Goal: Task Accomplishment & Management: Use online tool/utility

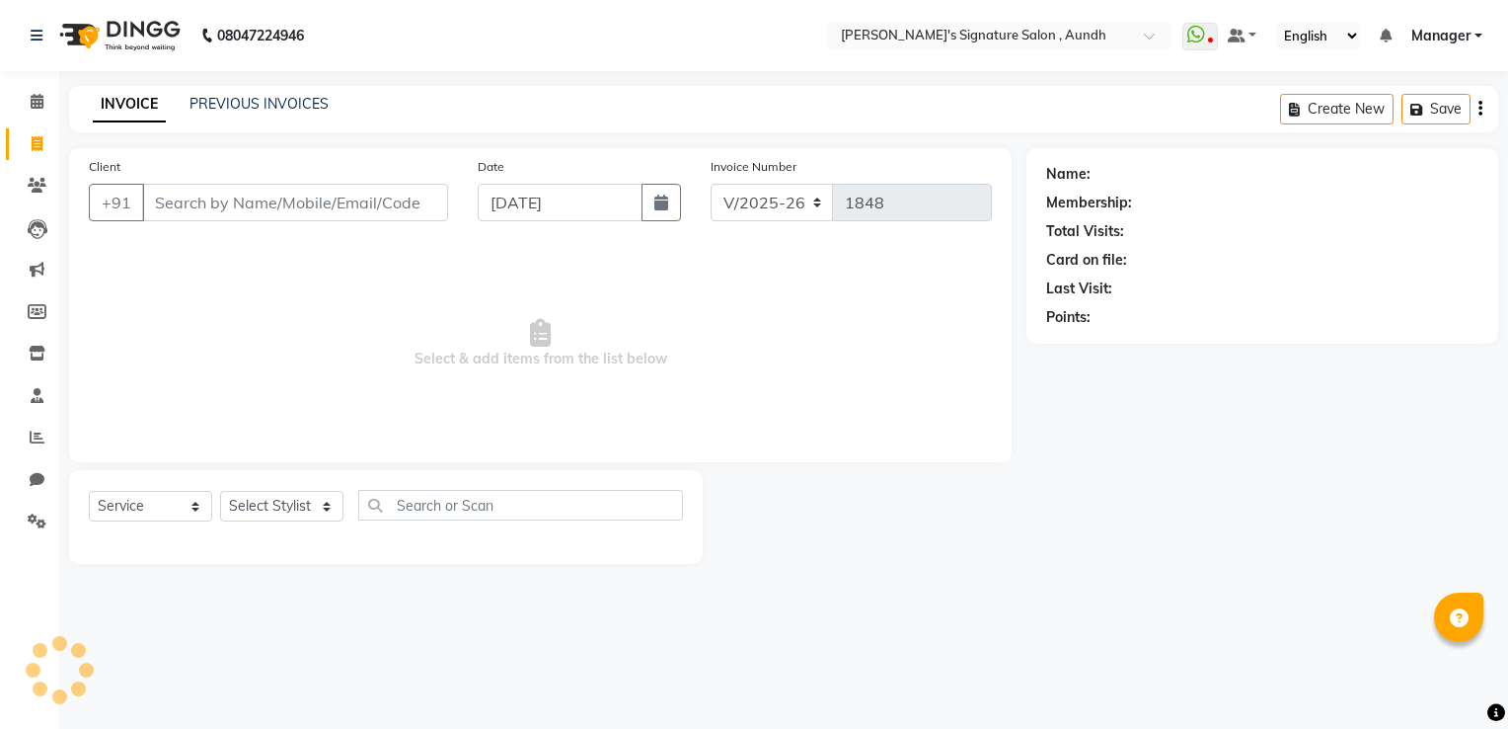
select select "6342"
select select "service"
click at [207, 200] on input "Client" at bounding box center [295, 203] width 306 height 38
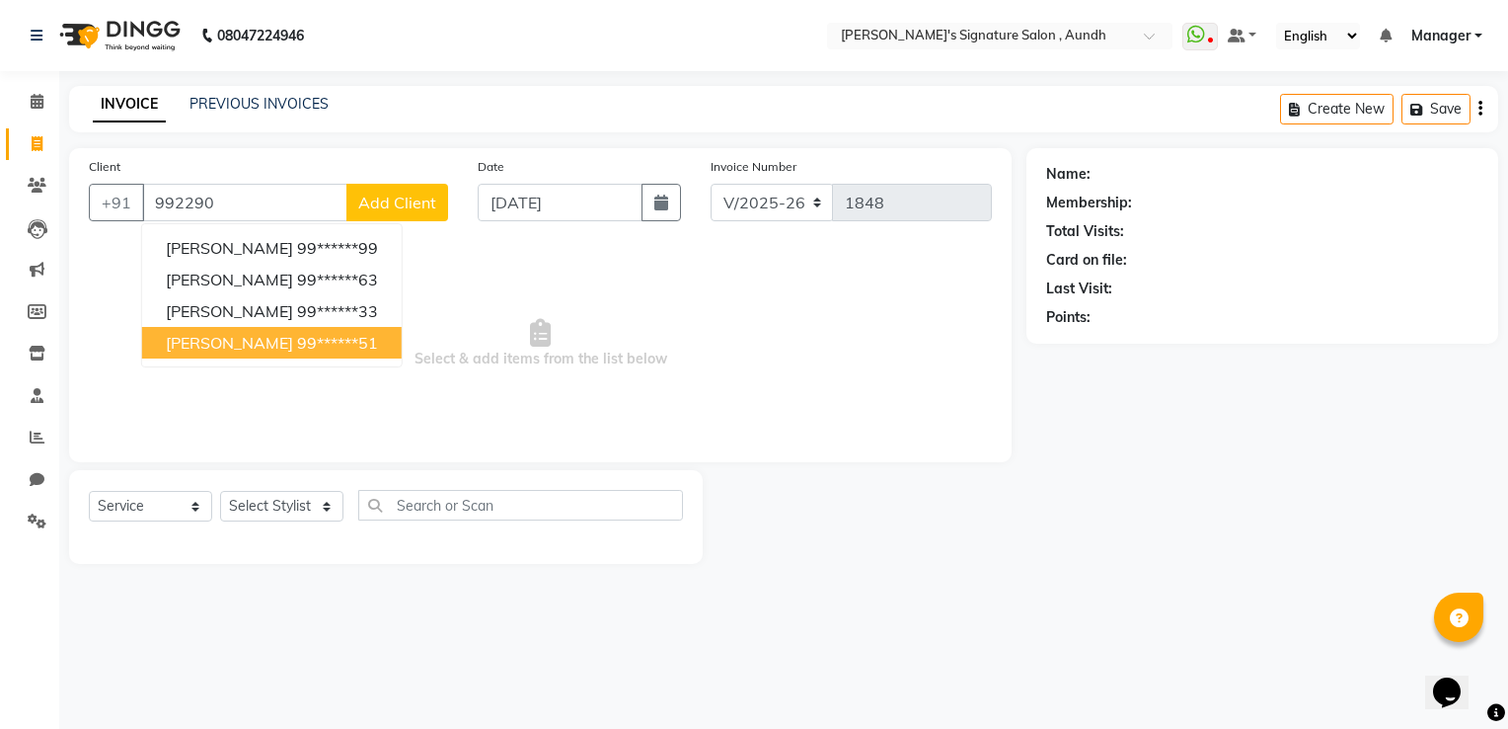
click at [206, 344] on span "[PERSON_NAME]" at bounding box center [229, 343] width 127 height 20
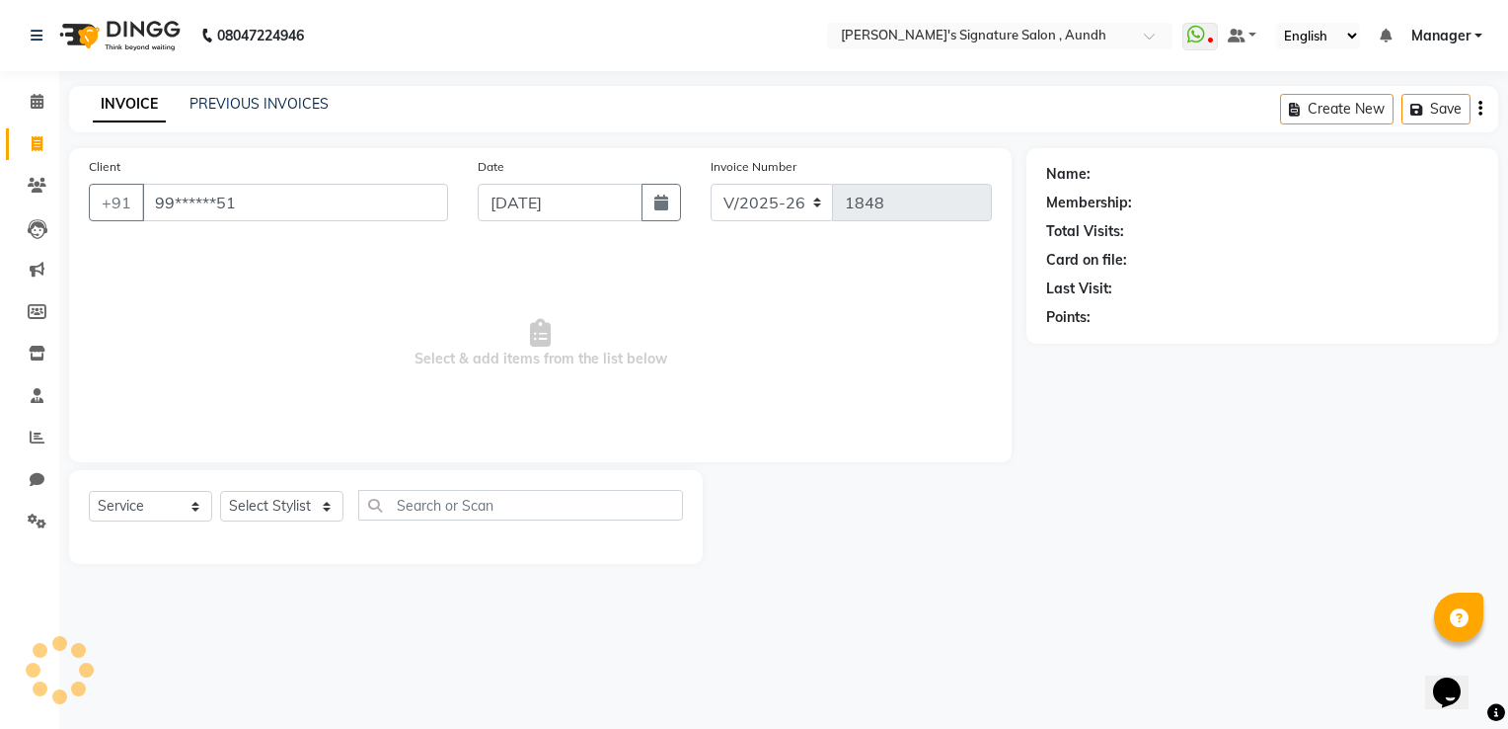
type input "99******51"
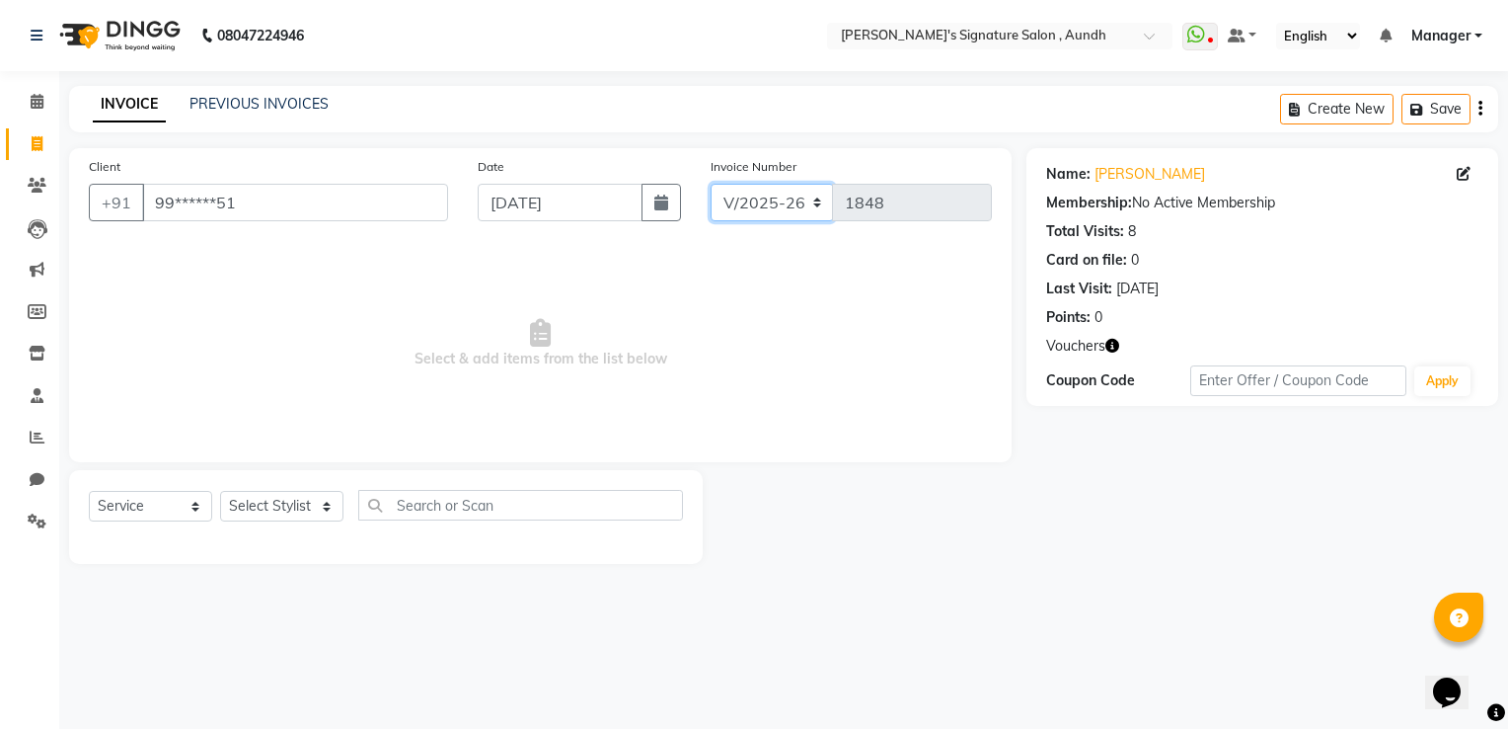
click at [813, 206] on select "V/2025 V/2025-26" at bounding box center [772, 203] width 123 height 38
click at [812, 206] on select "V/2025 V/2025-26" at bounding box center [772, 203] width 123 height 38
click at [123, 504] on select "Select Service Product Membership Package Voucher Prepaid Gift Card" at bounding box center [150, 506] width 123 height 31
click at [860, 590] on main "INVOICE PREVIOUS INVOICES Create New Save Client +91 99******51 Date [DATE] Inv…" at bounding box center [783, 339] width 1449 height 507
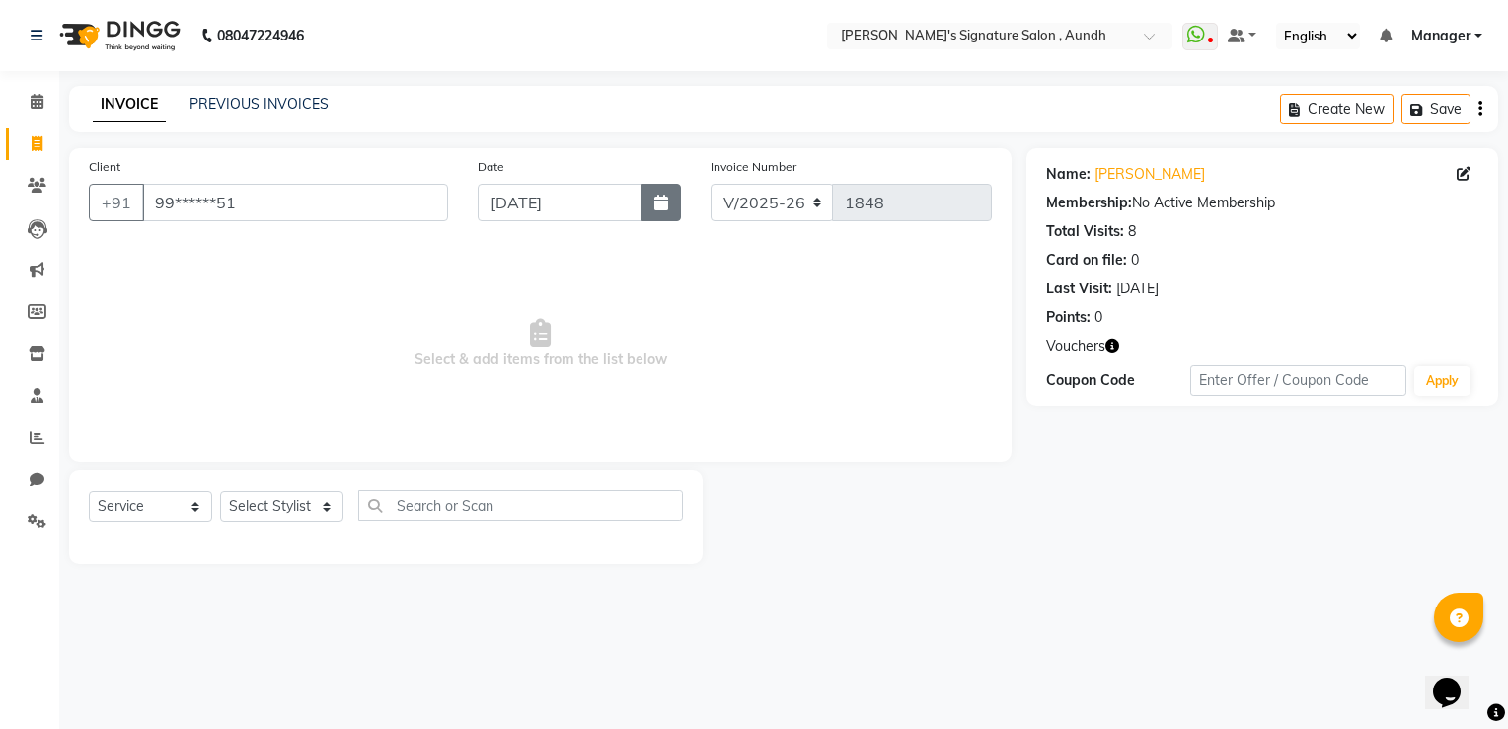
click at [661, 206] on icon "button" at bounding box center [662, 202] width 14 height 16
select select "9"
select select "2025"
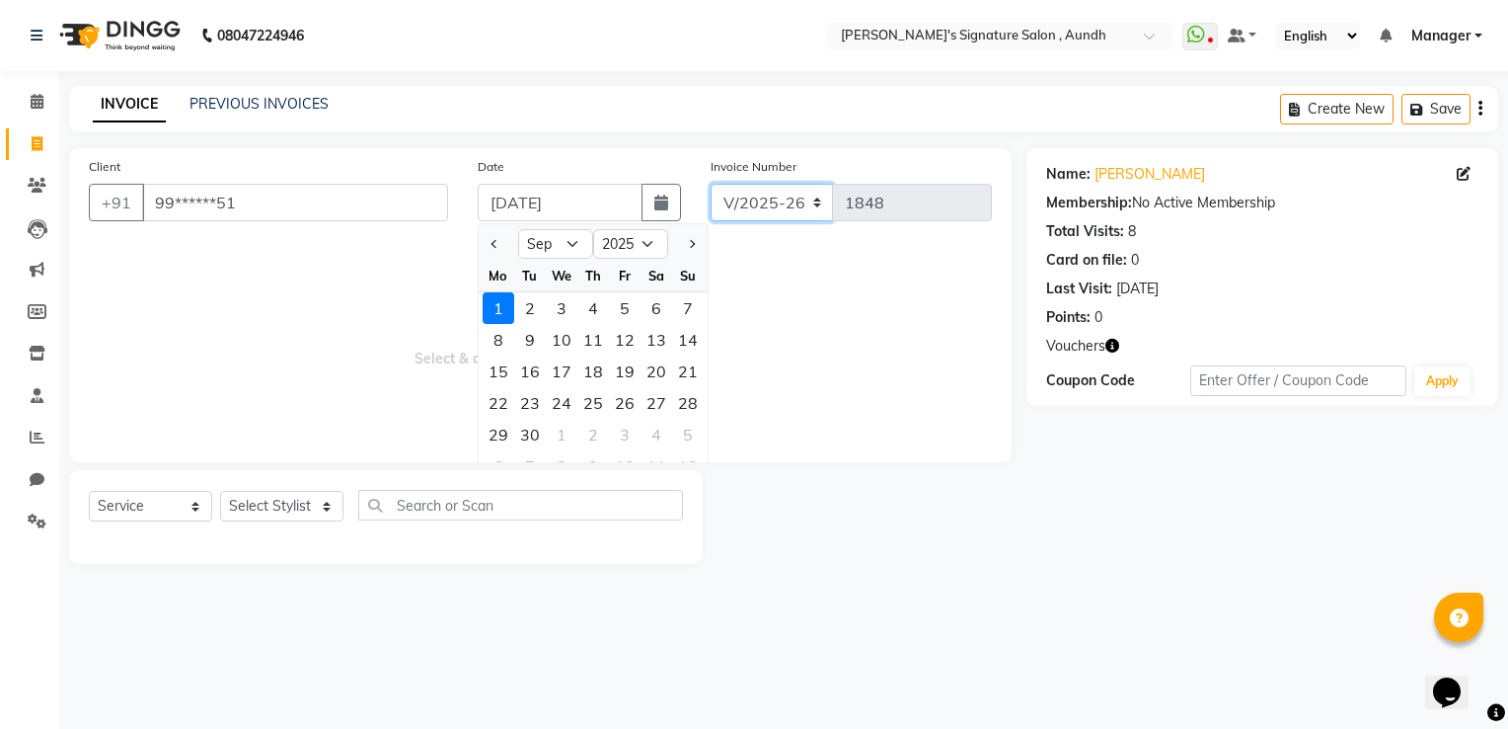
click at [816, 203] on select "V/2025 V/2025-26" at bounding box center [772, 203] width 123 height 38
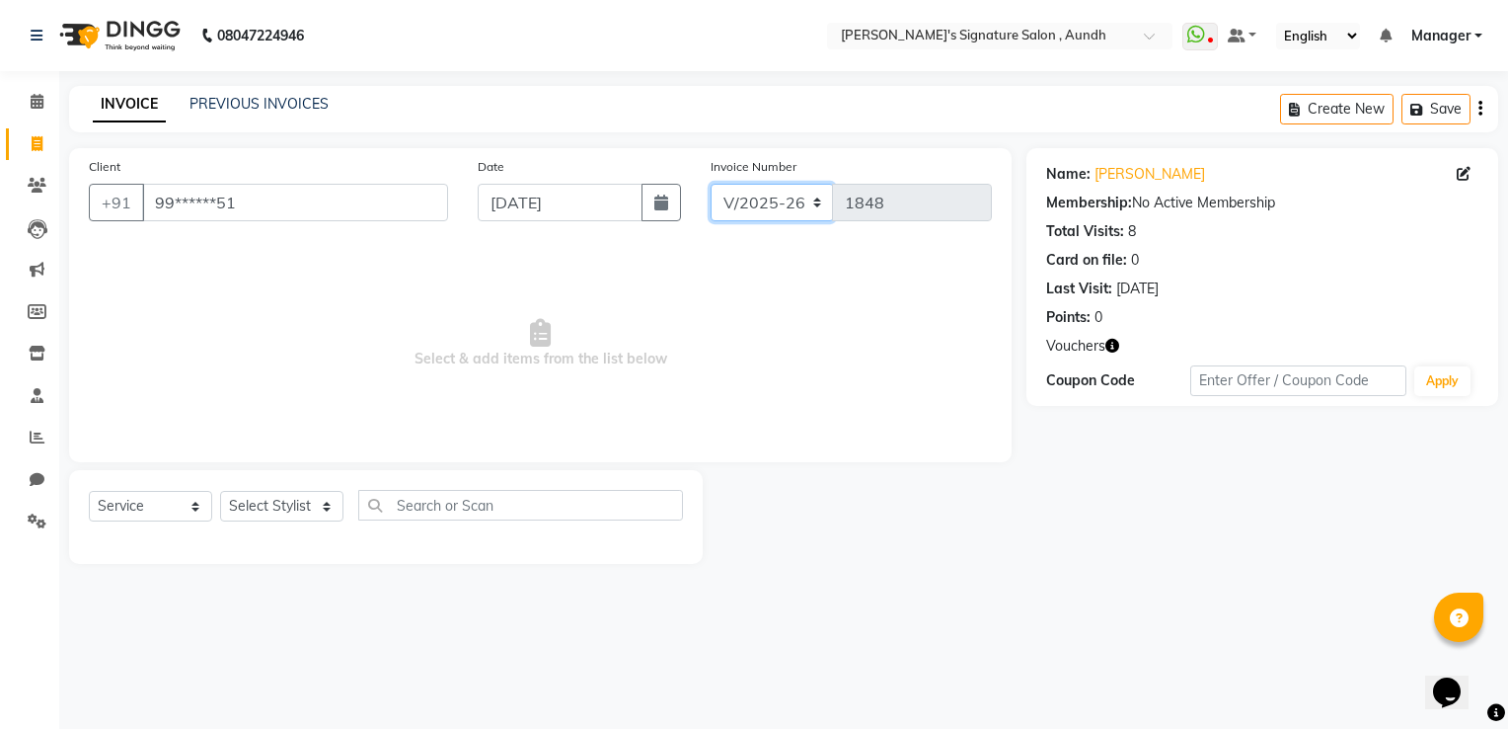
click at [816, 203] on select "V/2025 V/2025-26" at bounding box center [772, 203] width 123 height 38
click at [854, 270] on span "Select & add items from the list below" at bounding box center [540, 343] width 903 height 197
click at [150, 505] on select "Select Service Product Membership Package Voucher Prepaid Gift Card" at bounding box center [150, 506] width 123 height 31
click at [89, 492] on select "Select Service Product Membership Package Voucher Prepaid Gift Card" at bounding box center [150, 506] width 123 height 31
click at [162, 502] on select "Select Service Product Membership Package Voucher Prepaid Gift Card" at bounding box center [150, 506] width 123 height 31
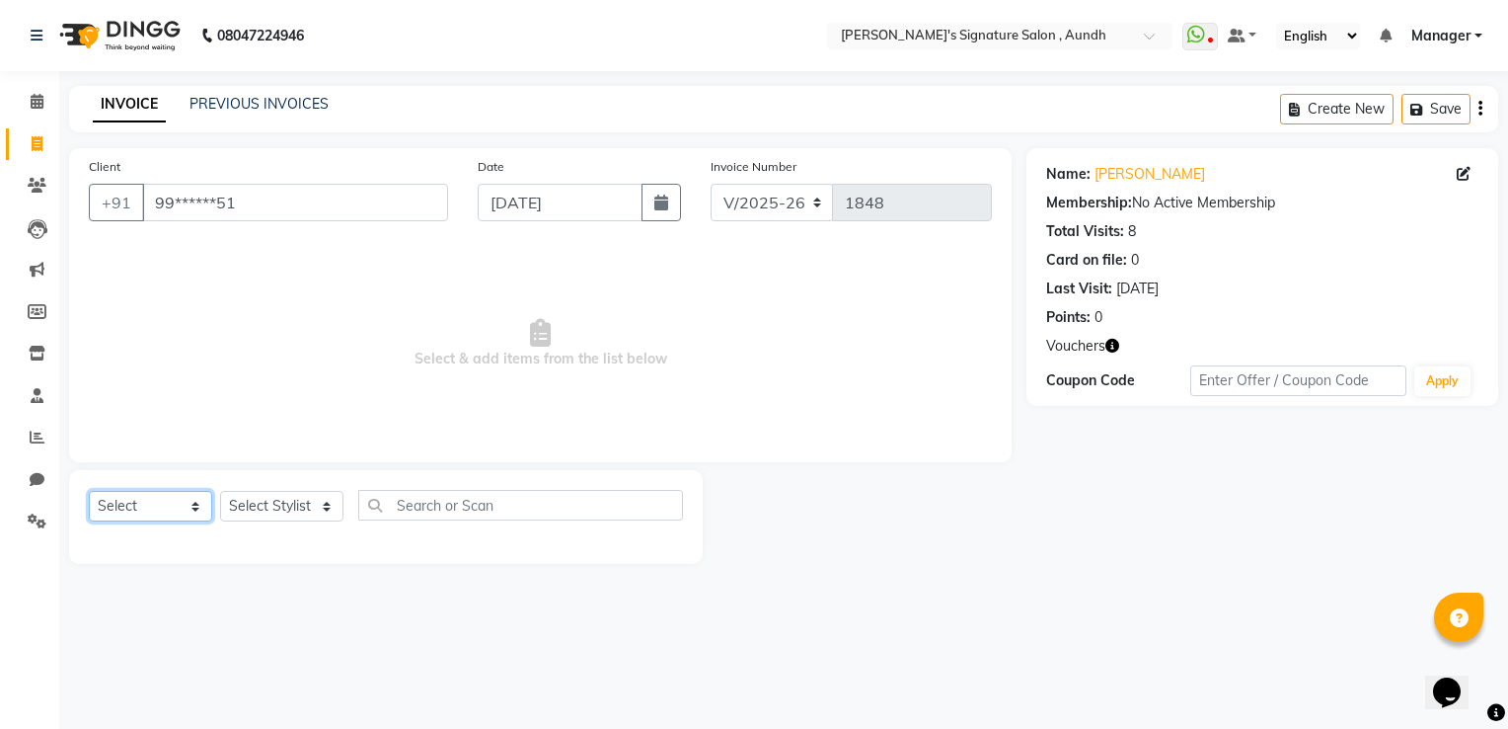
click at [89, 492] on select "Select Service Product Membership Package Voucher Prepaid Gift Card" at bounding box center [150, 506] width 123 height 31
click at [171, 502] on select "Select Service Product Membership Package Voucher Prepaid Gift Card" at bounding box center [150, 506] width 123 height 31
click at [89, 492] on select "Select Service Product Membership Package Voucher Prepaid Gift Card" at bounding box center [150, 506] width 123 height 31
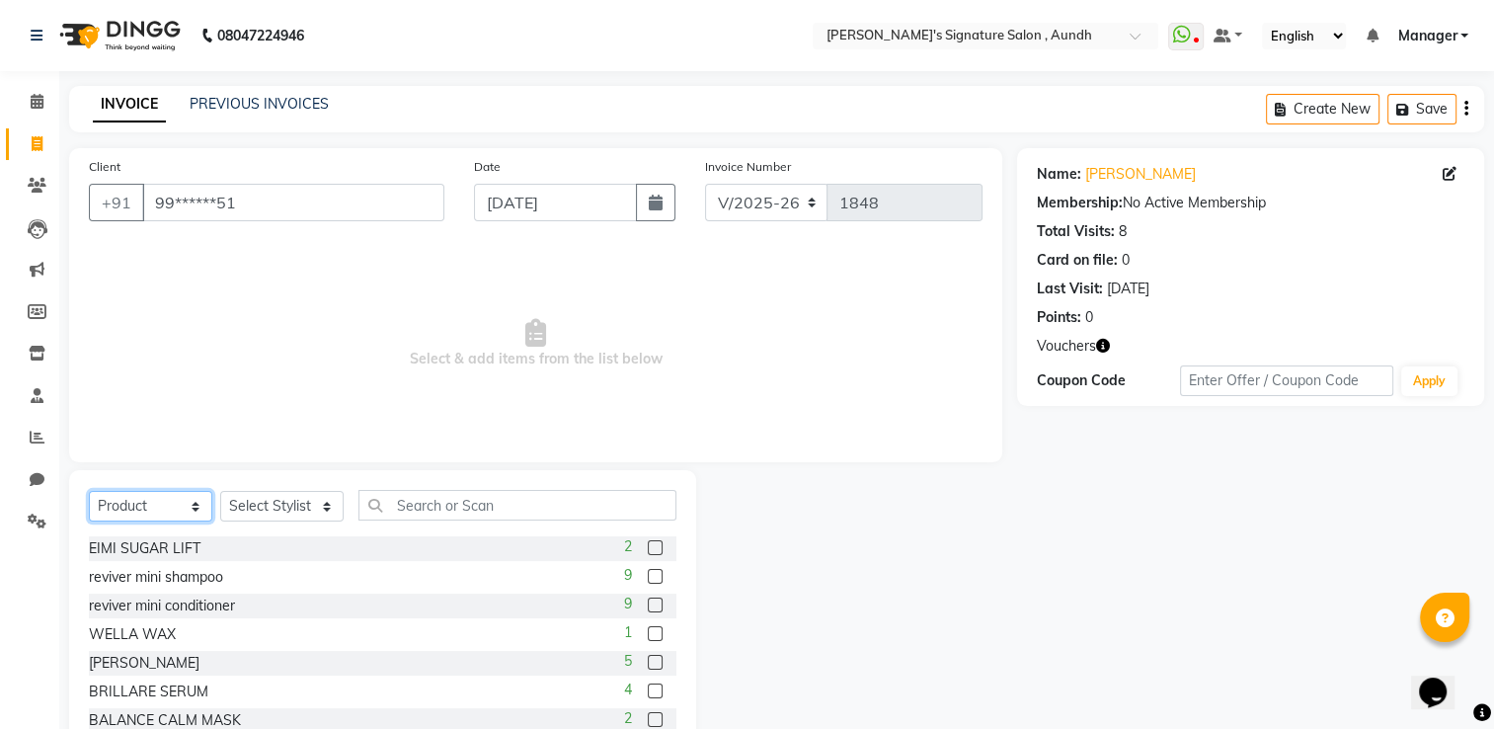
click at [194, 506] on select "Select Service Product Membership Package Voucher Prepaid Gift Card" at bounding box center [150, 506] width 123 height 31
select select "service"
click at [89, 492] on select "Select Service Product Membership Package Voucher Prepaid Gift Card" at bounding box center [150, 506] width 123 height 31
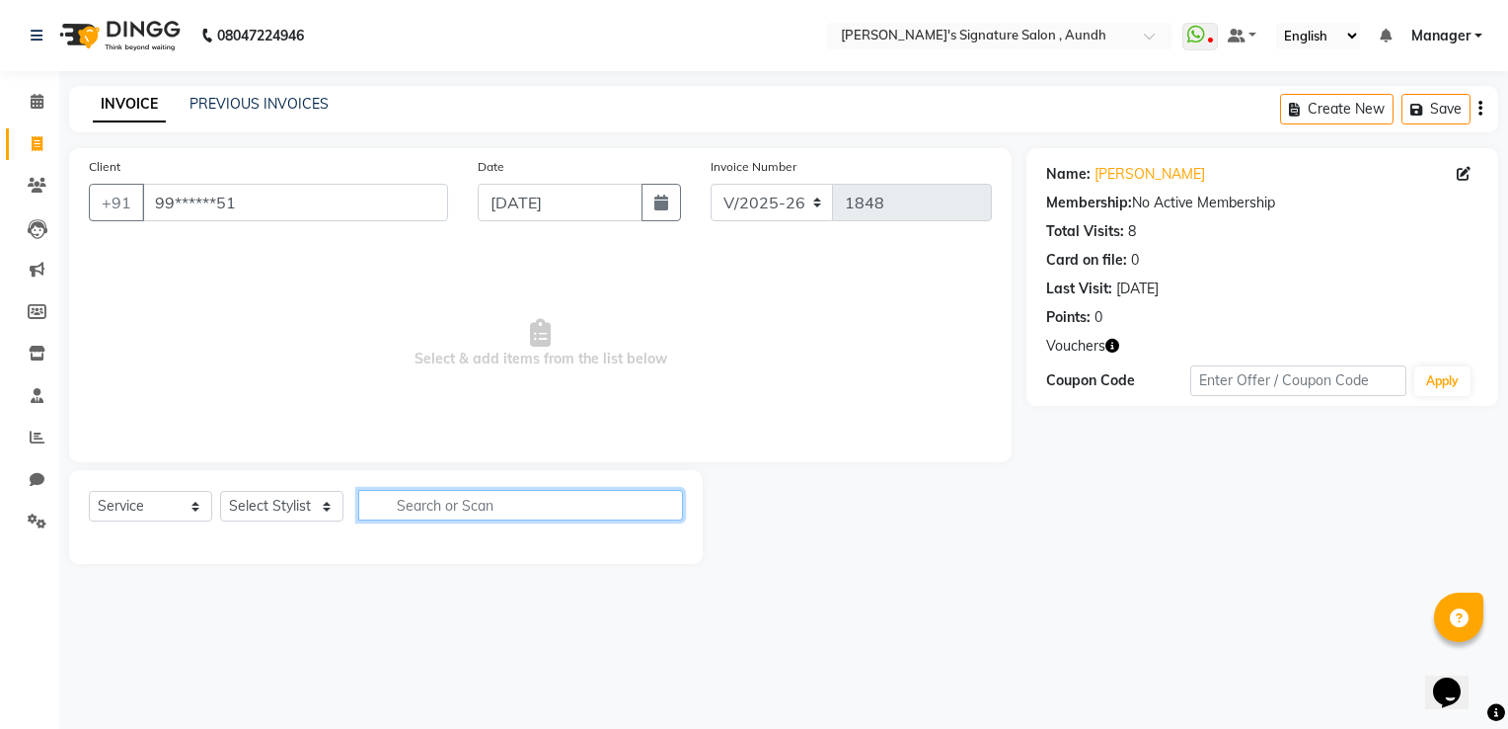
click at [391, 508] on input "text" at bounding box center [520, 505] width 325 height 31
type input "color"
click at [665, 511] on icon "button" at bounding box center [668, 505] width 11 height 14
